Goal: Find specific page/section: Find specific page/section

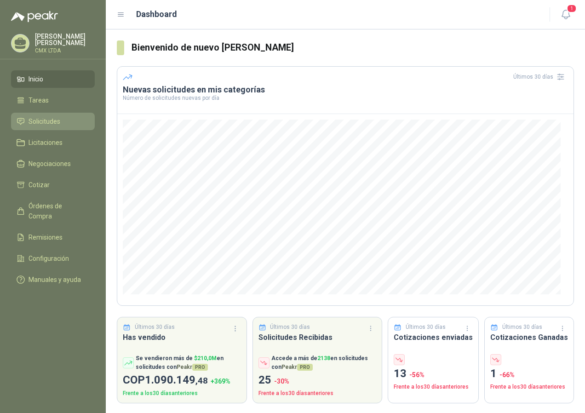
click at [35, 120] on span "Solicitudes" at bounding box center [45, 121] width 32 height 10
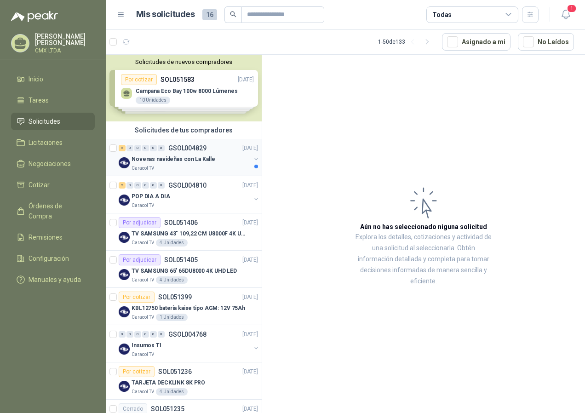
click at [172, 157] on p "Novenas navideñas con La Kalle" at bounding box center [173, 159] width 83 height 9
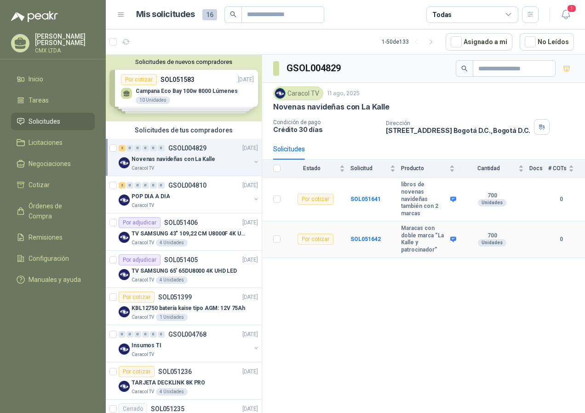
drag, startPoint x: 361, startPoint y: 222, endPoint x: 401, endPoint y: 248, distance: 47.6
click at [361, 236] on b "SOL051642" at bounding box center [366, 239] width 30 height 6
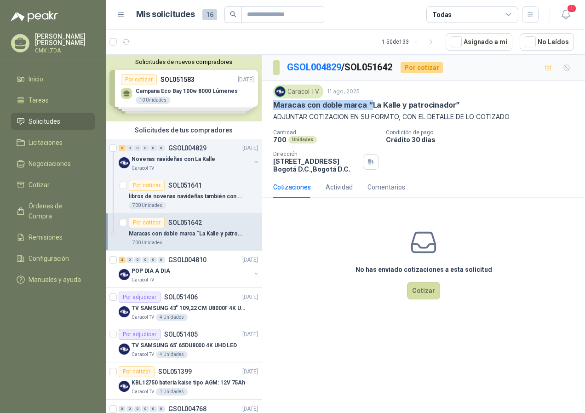
drag, startPoint x: 276, startPoint y: 105, endPoint x: 369, endPoint y: 106, distance: 92.9
click at [369, 106] on p "Maracas con doble marca “La Kalle y patrocinador”" at bounding box center [366, 105] width 187 height 10
drag, startPoint x: 369, startPoint y: 106, endPoint x: 347, endPoint y: 129, distance: 32.2
click at [354, 127] on div "Caracol TV 11 ago, 2025 Maracas con doble marca “La Kalle y patrocinador” ADJUN…" at bounding box center [423, 129] width 301 height 88
click at [173, 158] on p "Novenas navideñas con La Kalle" at bounding box center [173, 159] width 83 height 9
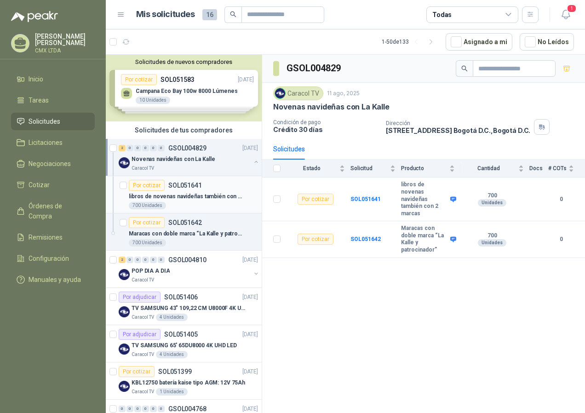
click at [182, 199] on p "libros de novenas navideñas también con 2 marcas" at bounding box center [186, 196] width 115 height 9
